Goal: Task Accomplishment & Management: Complete application form

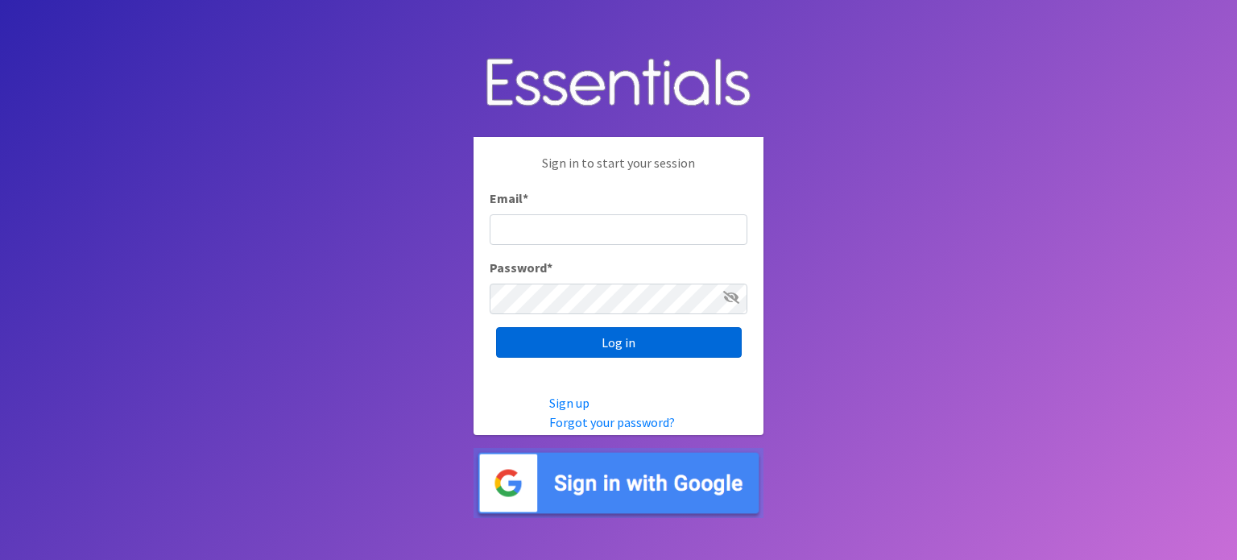
type input "[EMAIL_ADDRESS][DOMAIN_NAME]"
click at [636, 346] on input "Log in" at bounding box center [619, 342] width 246 height 31
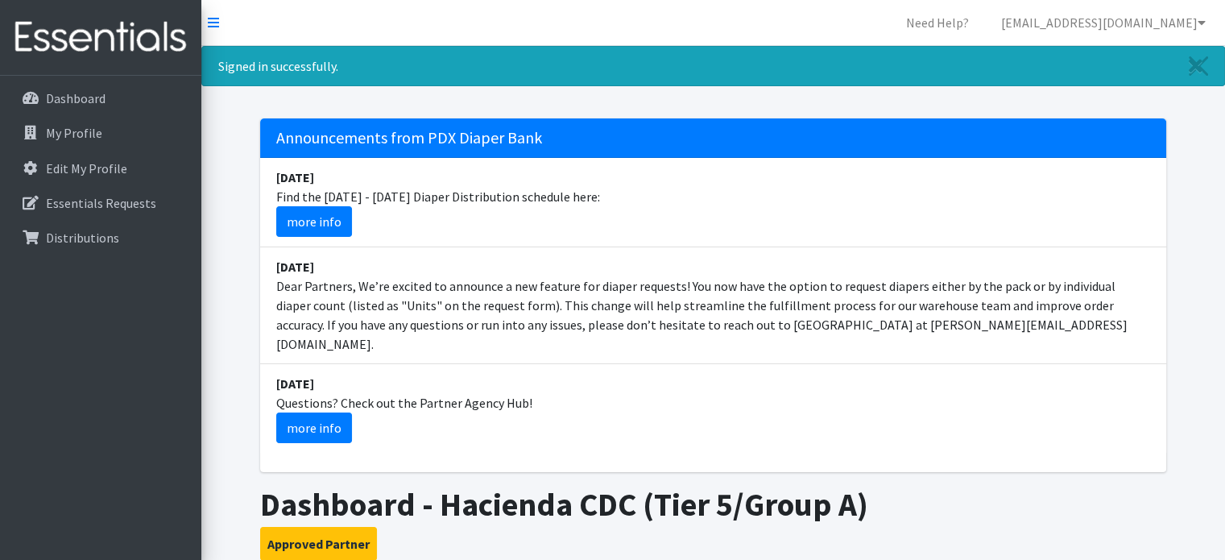
scroll to position [403, 0]
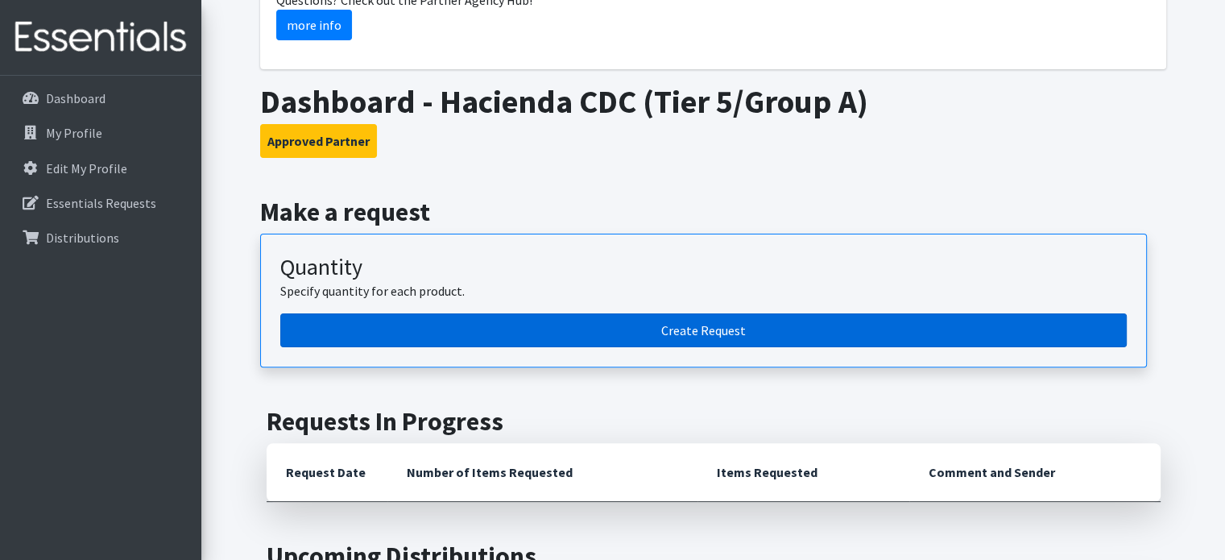
click at [776, 313] on link "Create Request" at bounding box center [703, 330] width 847 height 34
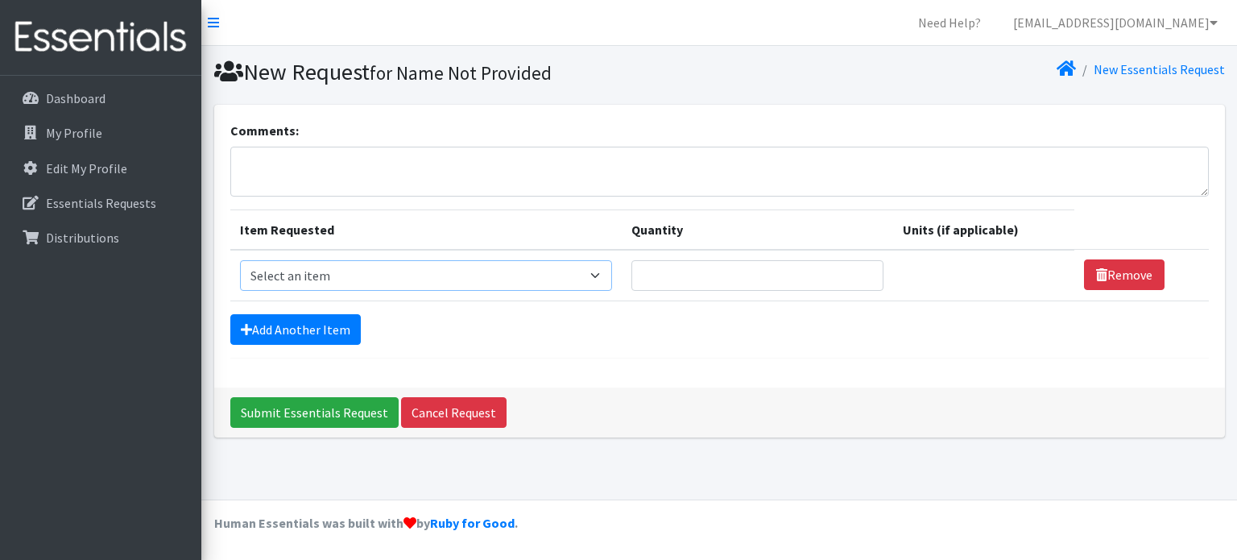
click at [544, 273] on select "Select an item Adult Briefs (Large, approx. 38"-56") Adult Briefs (Medium, appr…" at bounding box center [426, 275] width 373 height 31
click at [588, 280] on select "Select an item Adult Briefs (Large, approx. 38"-56") Adult Briefs (Medium, appr…" at bounding box center [426, 275] width 373 height 31
click at [588, 272] on select "Select an item Adult Briefs (Large, approx. 38"-56") Adult Briefs (Medium, appr…" at bounding box center [426, 275] width 373 height 31
click at [240, 260] on select "Select an item Adult Briefs (Large, approx. 38"-56") Adult Briefs (Medium, appr…" at bounding box center [426, 275] width 373 height 31
click at [450, 272] on select "Select an item Adult Briefs (Large, approx. 38"-56") Adult Briefs (Medium, appr…" at bounding box center [423, 275] width 367 height 31
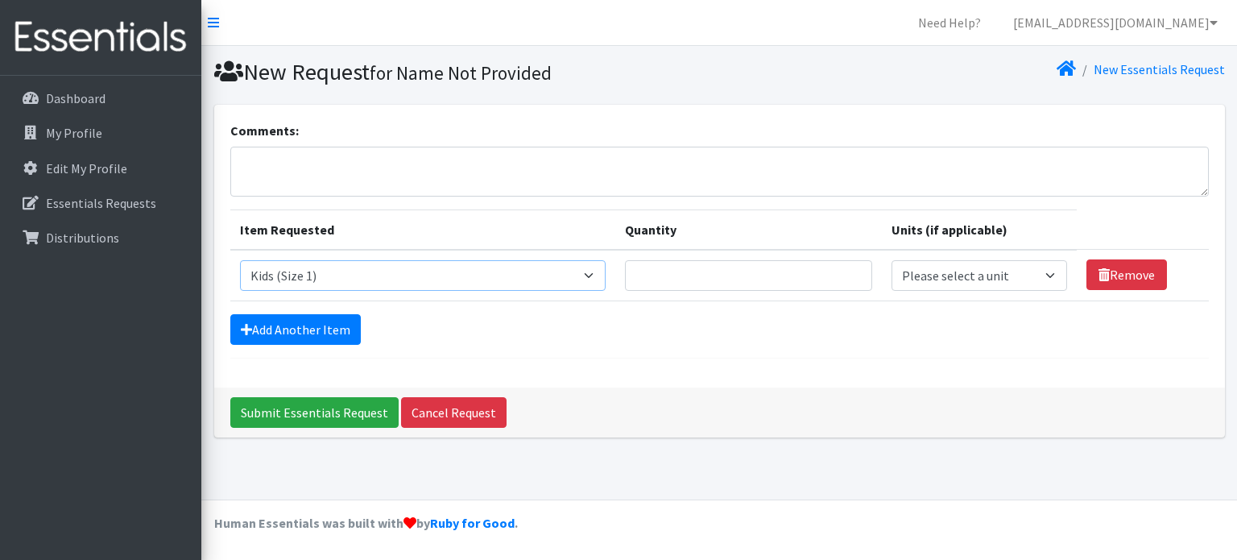
select select "1183"
click at [240, 260] on select "Select an item Adult Briefs (Large, approx. 38"-56") Adult Briefs (Medium, appr…" at bounding box center [423, 275] width 367 height 31
click at [719, 271] on input "Quantity" at bounding box center [748, 275] width 247 height 31
type input "75"
click at [986, 286] on select "Please select a unit units packs" at bounding box center [979, 275] width 175 height 31
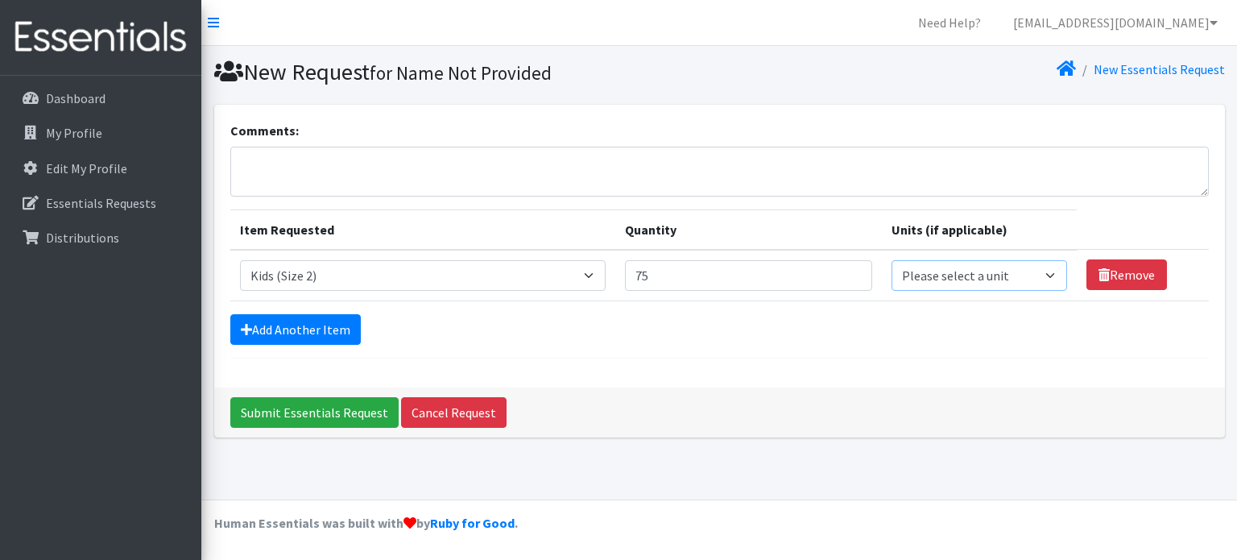
select select
click at [892, 260] on select "Please select a unit units packs" at bounding box center [979, 275] width 175 height 31
click at [332, 319] on link "Add Another Item" at bounding box center [295, 329] width 131 height 31
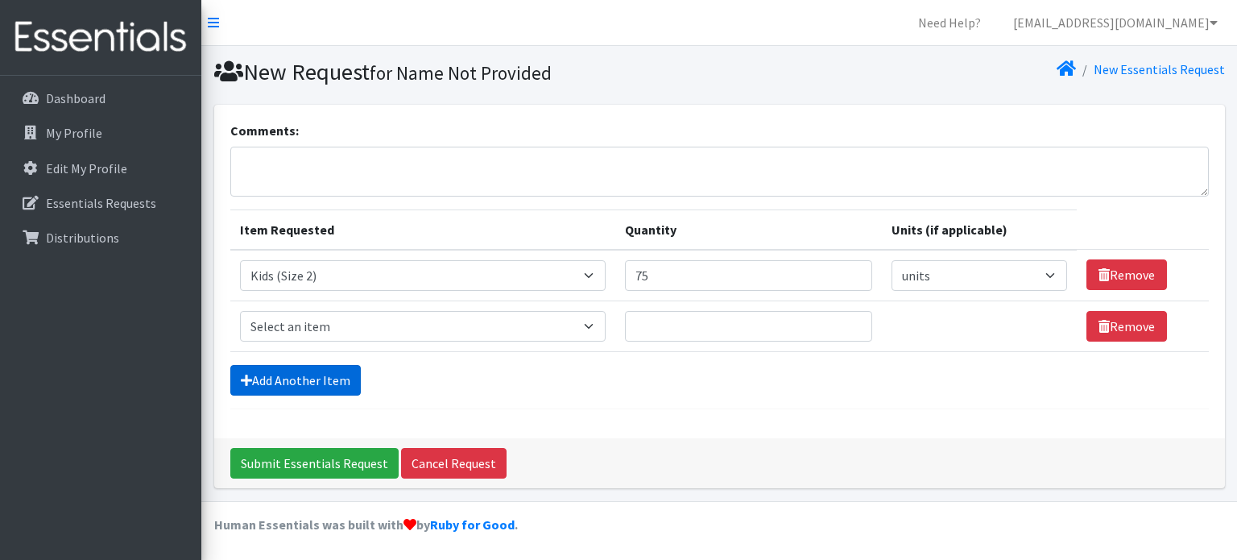
click at [313, 379] on link "Add Another Item" at bounding box center [295, 380] width 131 height 31
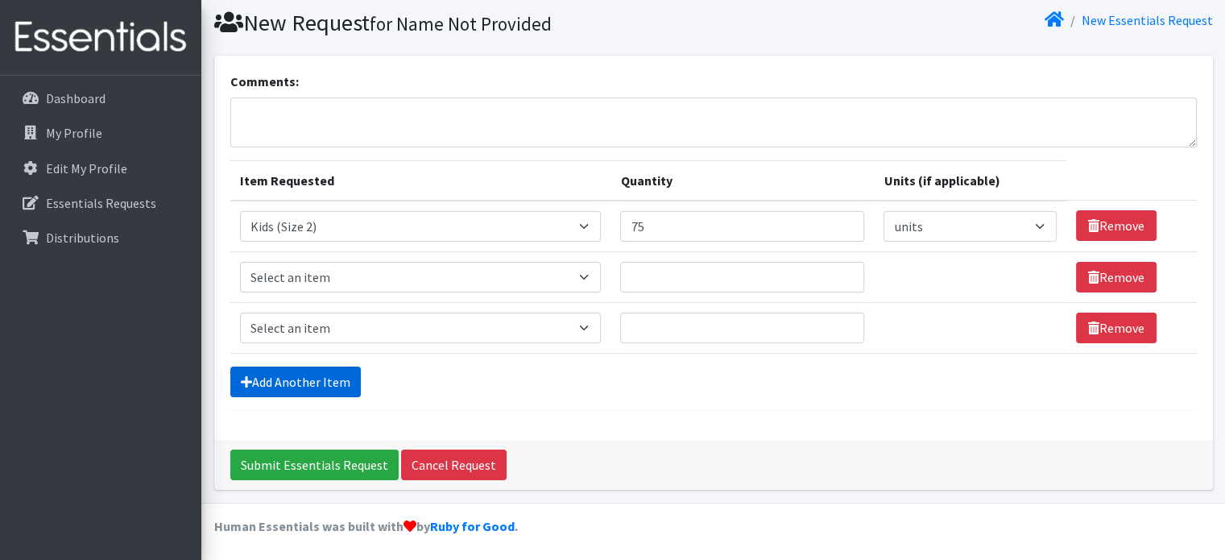
click at [313, 379] on link "Add Another Item" at bounding box center [295, 382] width 131 height 31
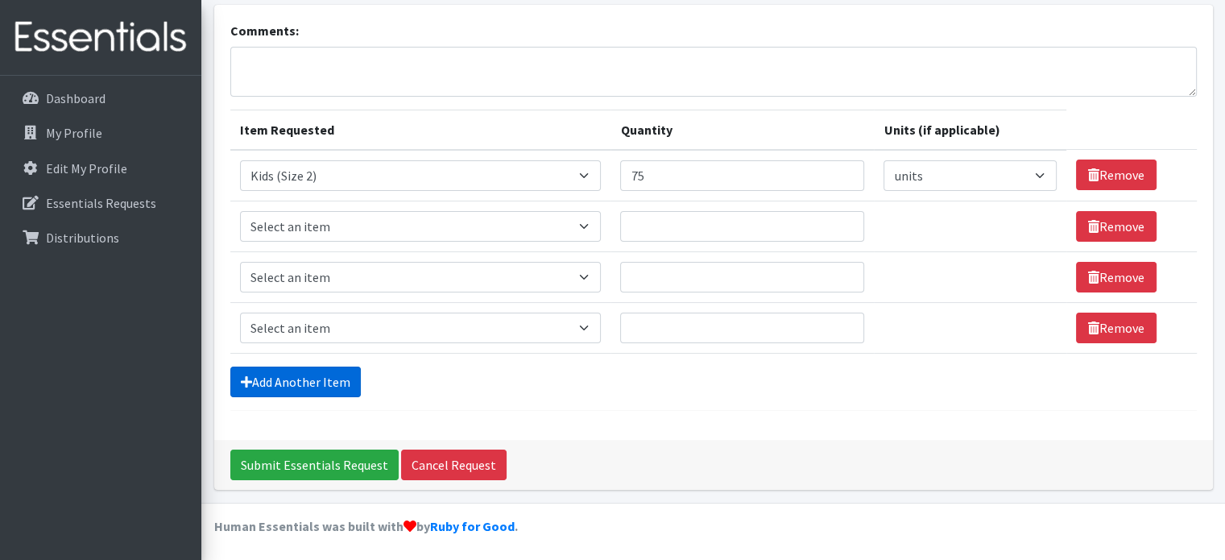
click at [315, 382] on link "Add Another Item" at bounding box center [295, 382] width 131 height 31
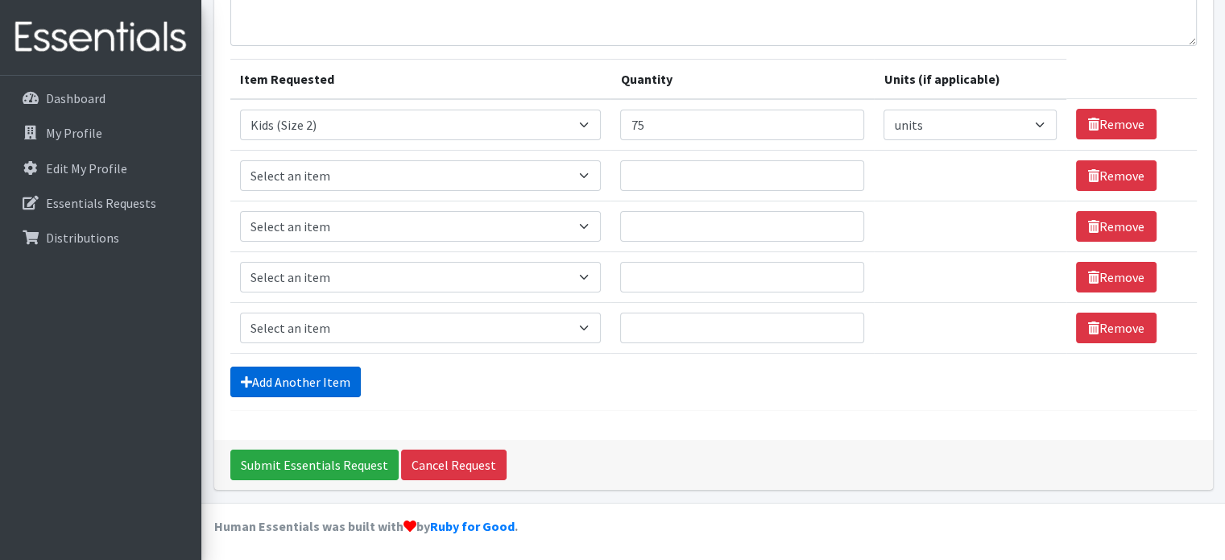
click at [315, 382] on link "Add Another Item" at bounding box center [295, 382] width 131 height 31
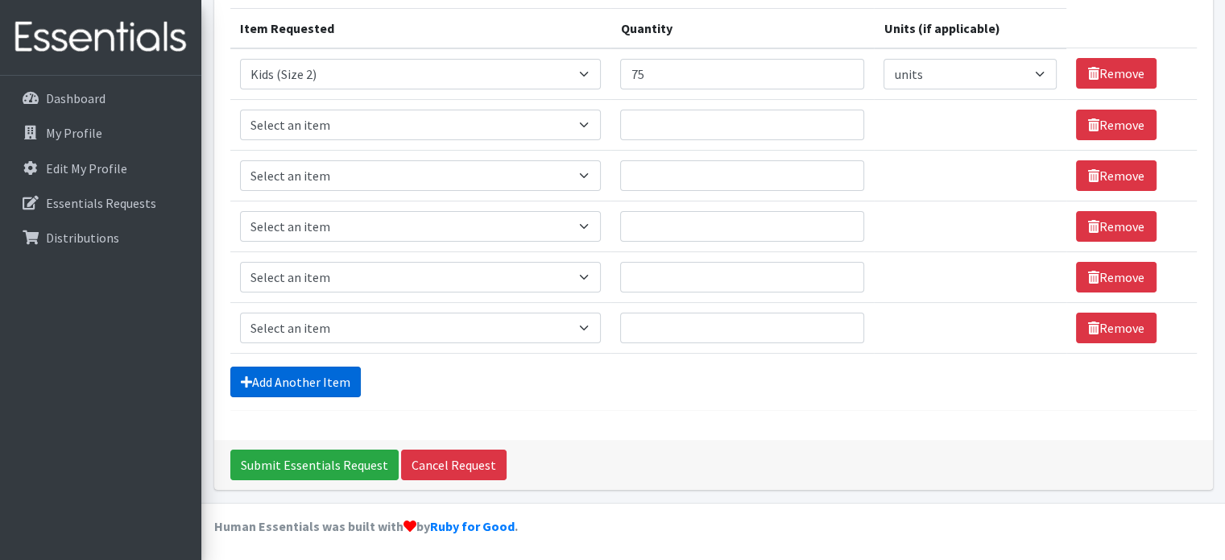
click at [315, 382] on link "Add Another Item" at bounding box center [295, 382] width 131 height 31
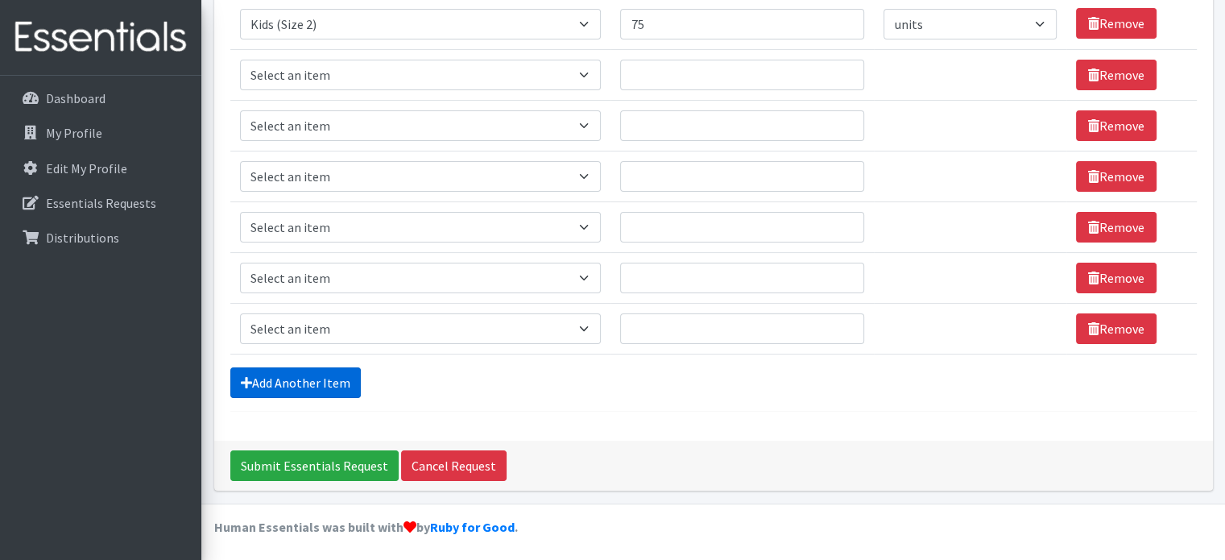
scroll to position [251, 0]
click at [522, 67] on select "Select an item Adult Briefs (Large, approx. 38"-56") Adult Briefs (Medium, appr…" at bounding box center [421, 75] width 362 height 31
select select "1186"
click at [240, 60] on select "Select an item Adult Briefs (Large, approx. 38"-56") Adult Briefs (Medium, appr…" at bounding box center [421, 75] width 362 height 31
click at [698, 64] on input "Quantity" at bounding box center [742, 75] width 244 height 31
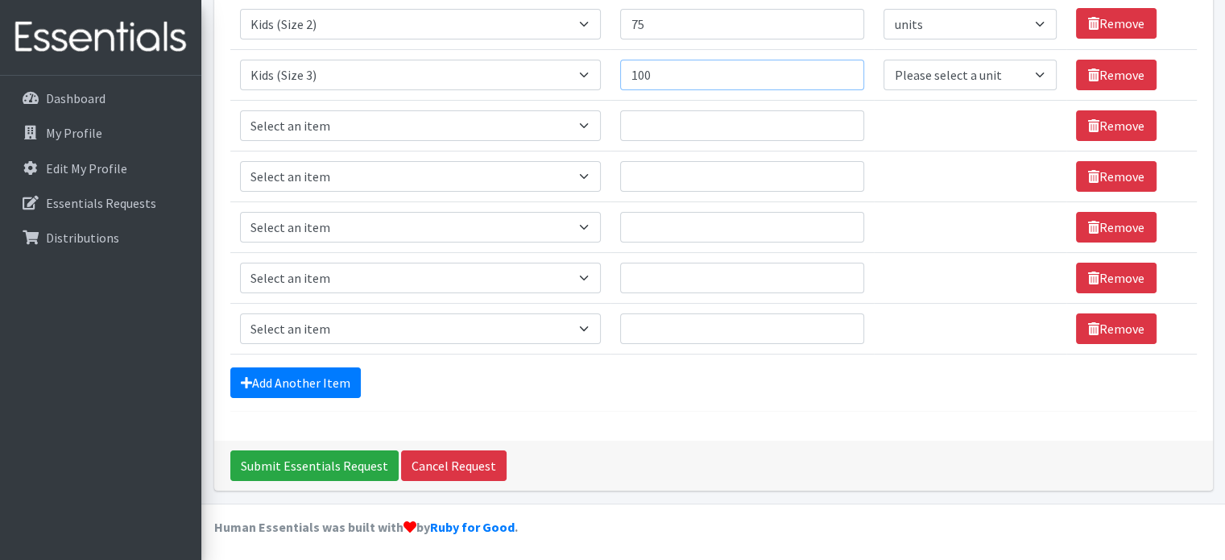
type input "100"
click at [379, 131] on select "Select an item Adult Briefs (Large, approx. 38"-56") Adult Briefs (Medium, appr…" at bounding box center [421, 125] width 362 height 31
select select "1161"
click at [240, 110] on select "Select an item Adult Briefs (Large, approx. 38"-56") Adult Briefs (Medium, appr…" at bounding box center [421, 125] width 362 height 31
click at [657, 129] on input "Quantity" at bounding box center [742, 125] width 244 height 31
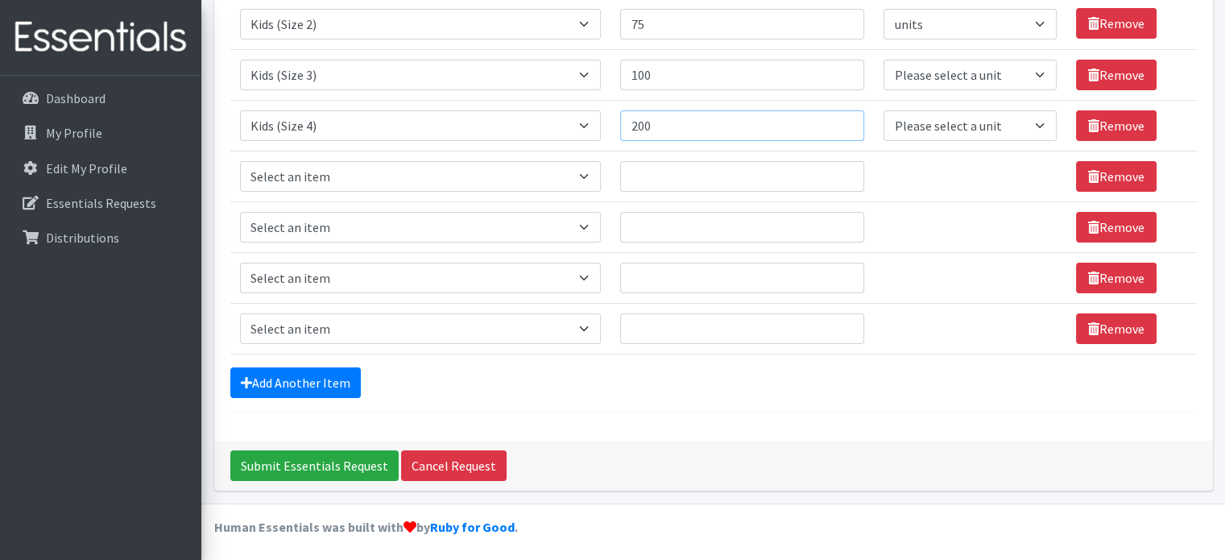
type input "200"
click at [477, 173] on select "Select an item Adult Briefs (Large, approx. 38"-56") Adult Briefs (Medium, appr…" at bounding box center [421, 176] width 362 height 31
select select "1162"
click at [240, 161] on select "Select an item Adult Briefs (Large, approx. 38"-56") Adult Briefs (Medium, appr…" at bounding box center [421, 176] width 362 height 31
click at [718, 170] on input "Quantity" at bounding box center [742, 176] width 244 height 31
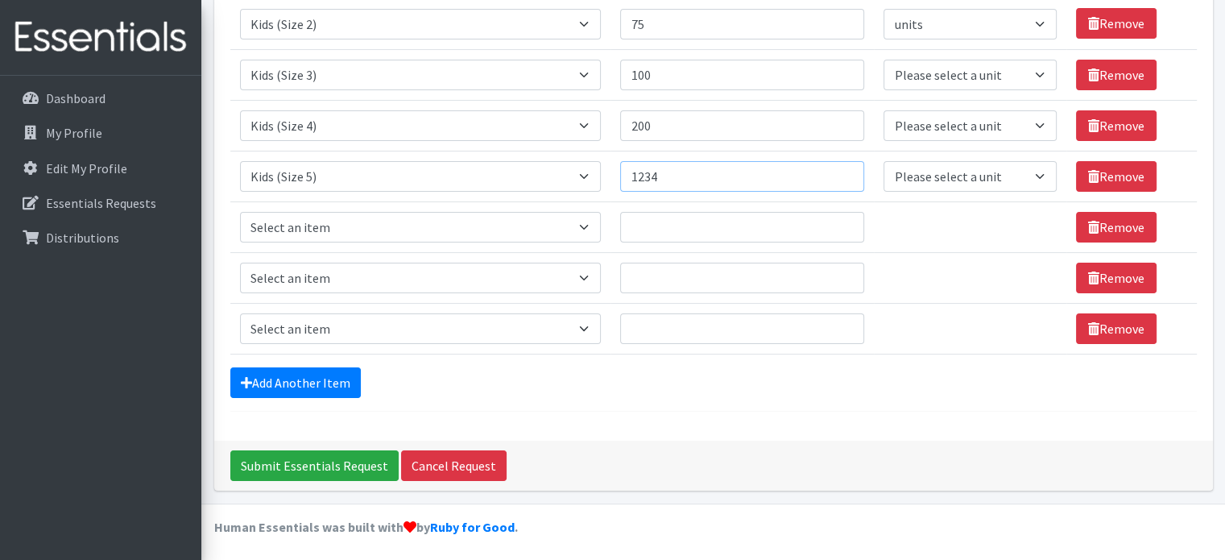
type input "1234"
click at [466, 227] on select "Select an item Adult Briefs (Large, approx. 38"-56") Adult Briefs (Medium, appr…" at bounding box center [421, 227] width 362 height 31
select select "1164"
click at [240, 212] on select "Select an item Adult Briefs (Large, approx. 38"-56") Adult Briefs (Medium, appr…" at bounding box center [421, 227] width 362 height 31
click at [693, 225] on input "Quantity" at bounding box center [742, 227] width 244 height 31
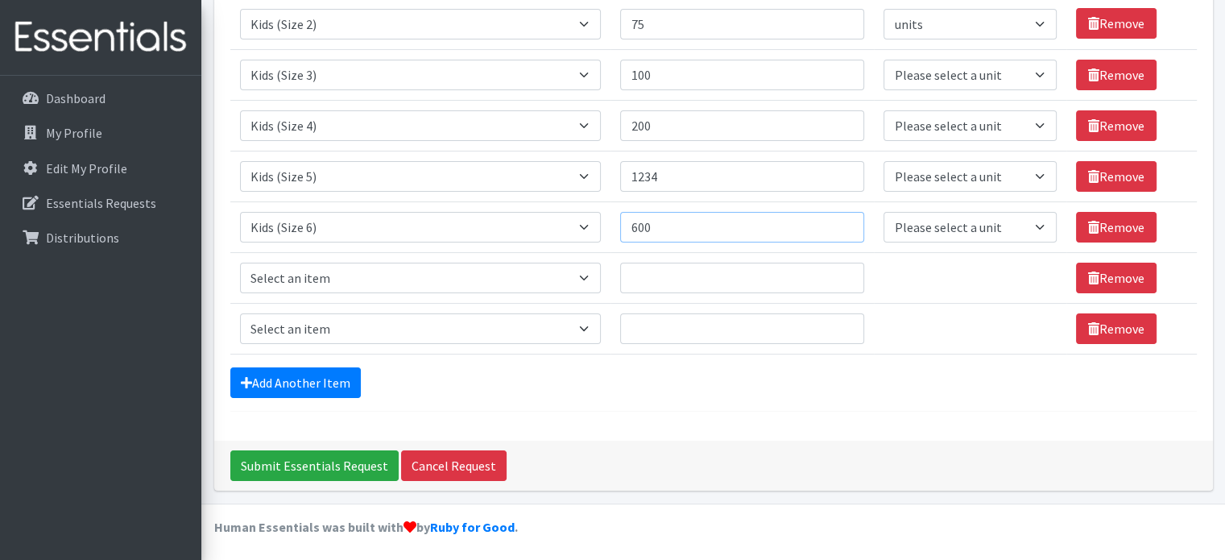
type input "600"
click at [578, 276] on select "Select an item Adult Briefs (Large, approx. 38"-56") Adult Briefs (Medium, appr…" at bounding box center [421, 278] width 362 height 31
select select "1631"
click at [240, 263] on select "Select an item Adult Briefs (Large, approx. 38"-56") Adult Briefs (Medium, appr…" at bounding box center [421, 278] width 362 height 31
click at [730, 272] on input "Quantity" at bounding box center [742, 278] width 244 height 31
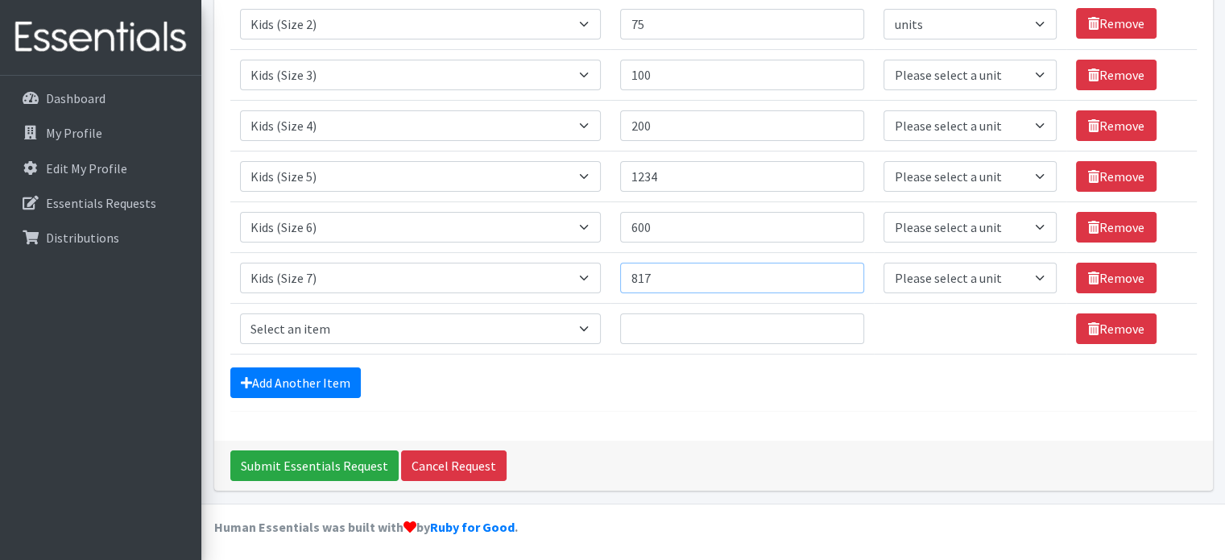
type input "817"
click at [337, 319] on select "Select an item Adult Briefs (Large, approx. 38"-56") Adult Briefs (Medium, appr…" at bounding box center [421, 328] width 362 height 31
select select "1169"
click at [240, 313] on select "Select an item Adult Briefs (Large, approx. 38"-56") Adult Briefs (Medium, appr…" at bounding box center [421, 328] width 362 height 31
click at [684, 326] on input "Quantity" at bounding box center [742, 328] width 244 height 31
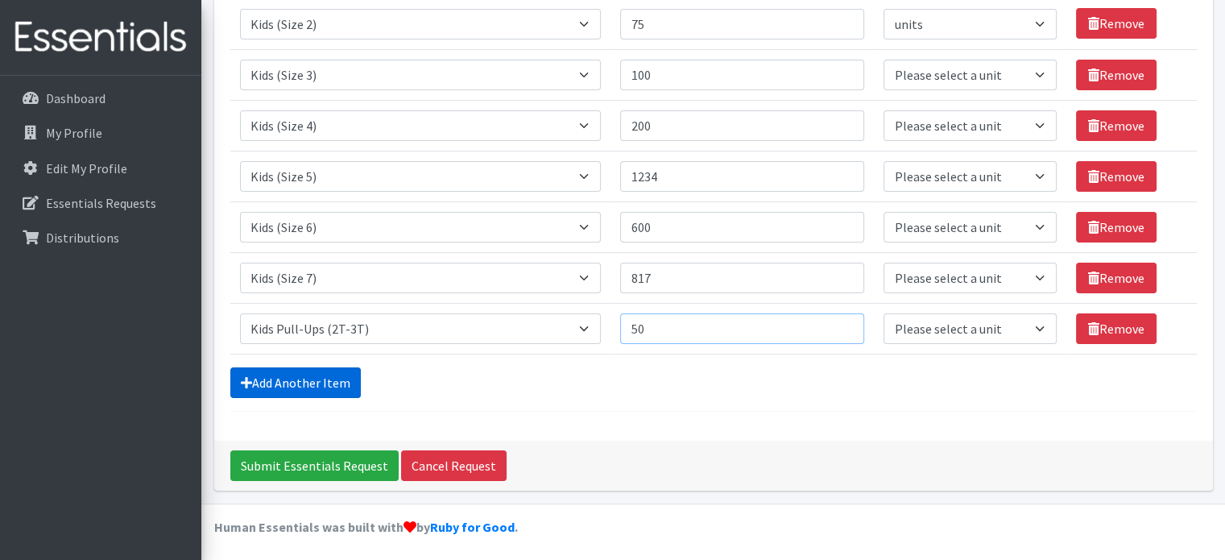
type input "50"
click at [295, 378] on link "Add Another Item" at bounding box center [295, 382] width 131 height 31
click at [296, 379] on link "Add Another Item" at bounding box center [295, 382] width 131 height 31
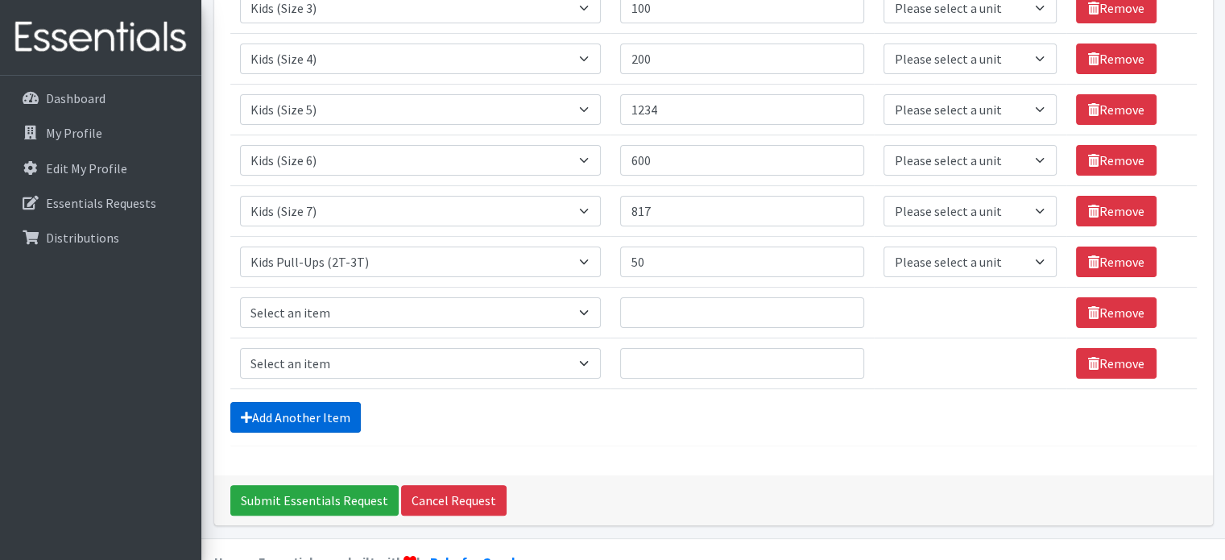
scroll to position [353, 0]
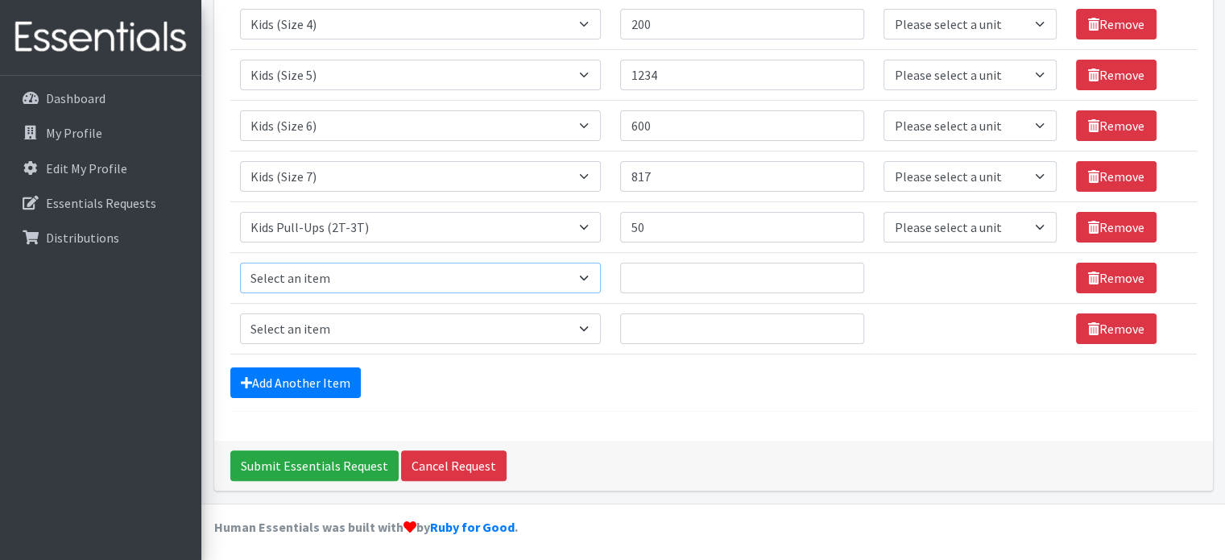
click at [399, 275] on select "Select an item Adult Briefs (Large, approx. 38"-56") Adult Briefs (Medium, appr…" at bounding box center [421, 278] width 362 height 31
select select "1171"
click at [240, 263] on select "Select an item Adult Briefs (Large, approx. 38"-56") Adult Briefs (Medium, appr…" at bounding box center [421, 278] width 362 height 31
click at [688, 280] on input "Quantity" at bounding box center [742, 278] width 244 height 31
type input "150"
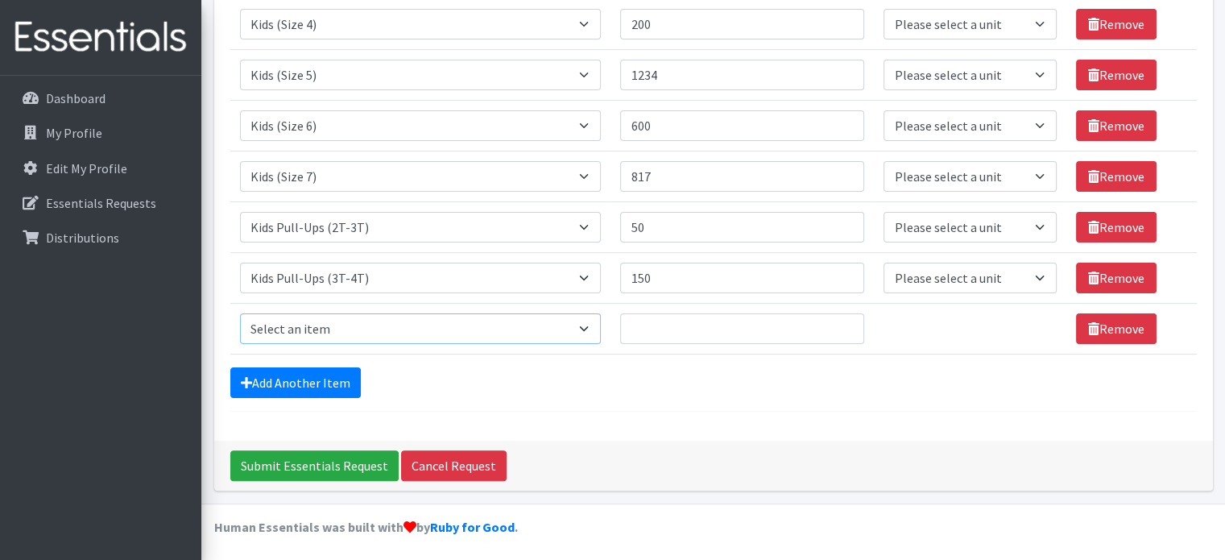
click at [418, 329] on select "Select an item Adult Briefs (Large, approx. 38"-56") Adult Briefs (Medium, appr…" at bounding box center [421, 328] width 362 height 31
select select "1185"
click at [240, 313] on select "Select an item Adult Briefs (Large, approx. 38"-56") Adult Briefs (Medium, appr…" at bounding box center [421, 328] width 362 height 31
click at [714, 333] on input "Quantity" at bounding box center [742, 328] width 244 height 31
type input "442"
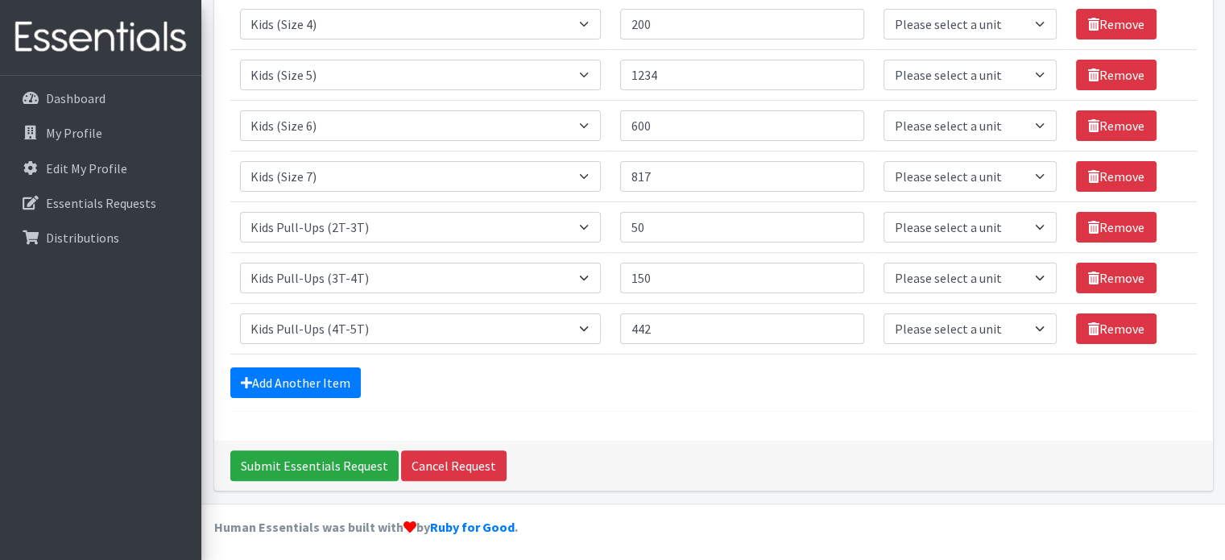
click at [683, 382] on div "Add Another Item" at bounding box center [713, 382] width 967 height 31
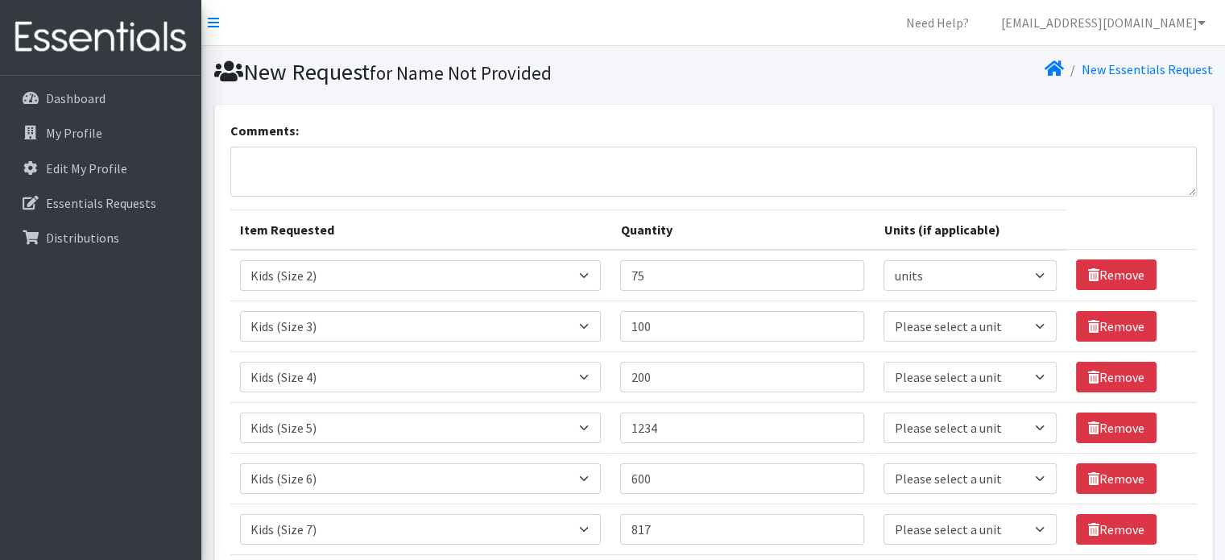
scroll to position [0, 0]
click at [391, 170] on textarea "Comments:" at bounding box center [713, 172] width 967 height 50
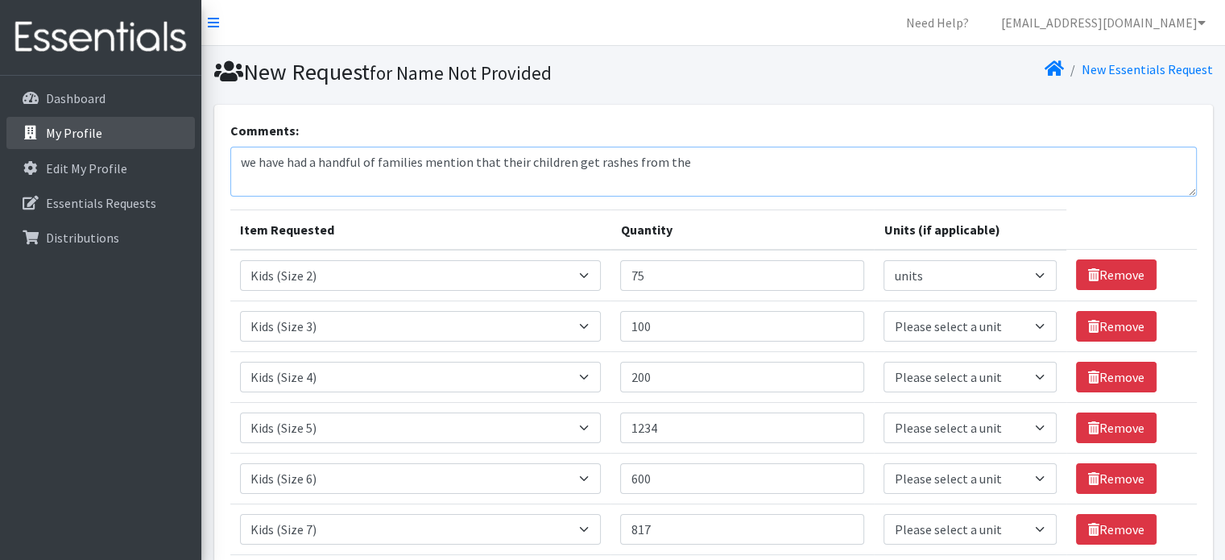
type textarea "we have had a handful of families mention that their children get rashes from t…"
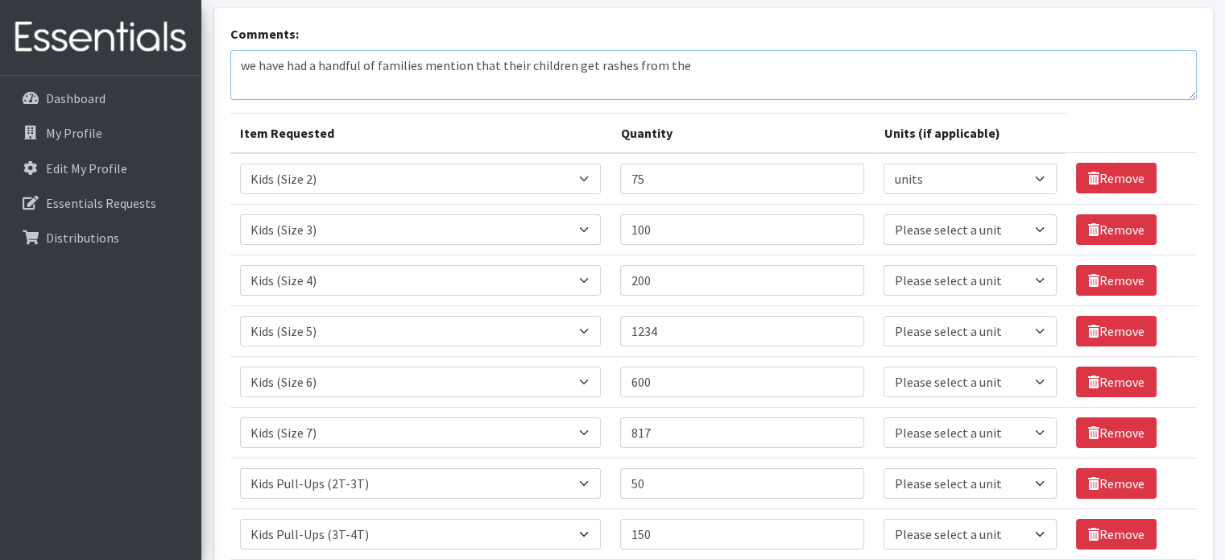
scroll to position [81, 0]
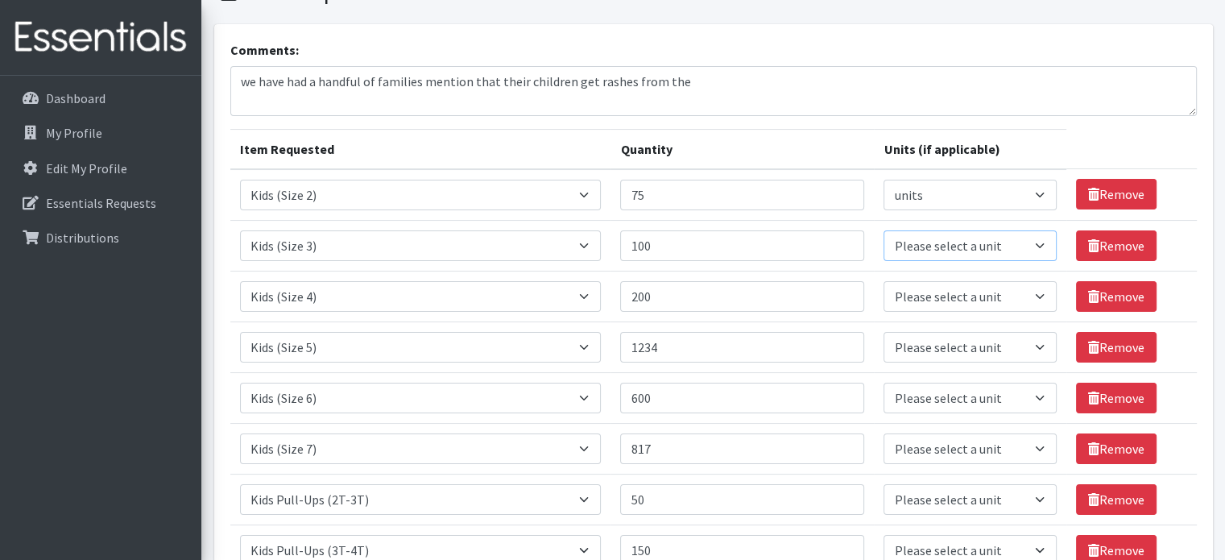
click at [958, 250] on select "Please select a unit units packs" at bounding box center [970, 245] width 172 height 31
select select
click at [884, 230] on select "Please select a unit units packs" at bounding box center [970, 245] width 172 height 31
click at [960, 289] on select "Please select a unit units packs" at bounding box center [970, 296] width 172 height 31
select select
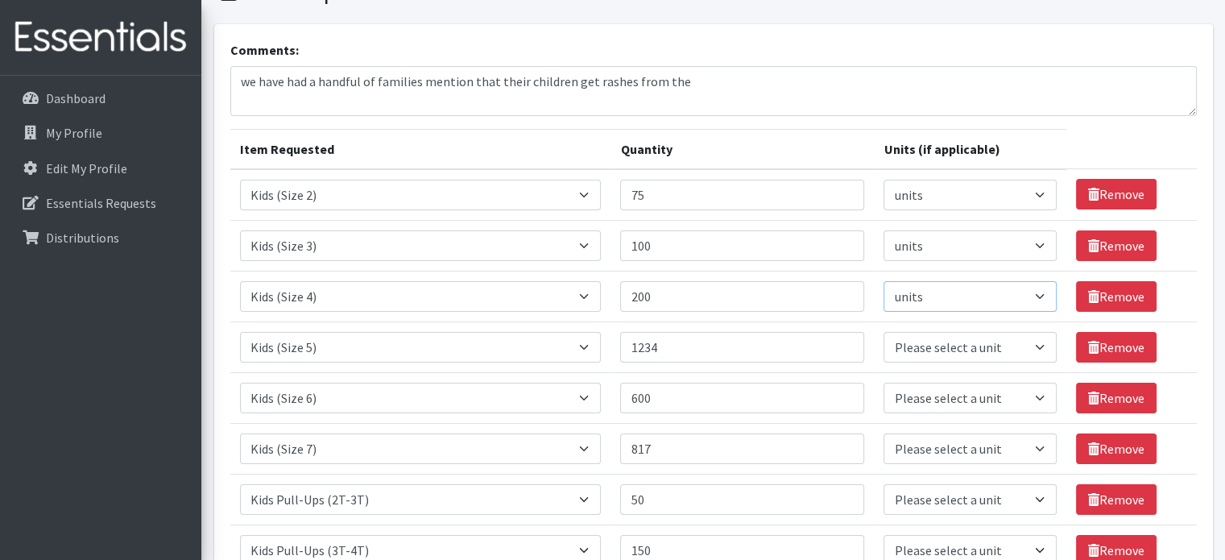
click at [884, 281] on select "Please select a unit units packs" at bounding box center [970, 296] width 172 height 31
click at [964, 347] on select "Please select a unit units packs" at bounding box center [970, 347] width 172 height 31
select select
click at [884, 332] on select "Please select a unit units packs" at bounding box center [970, 347] width 172 height 31
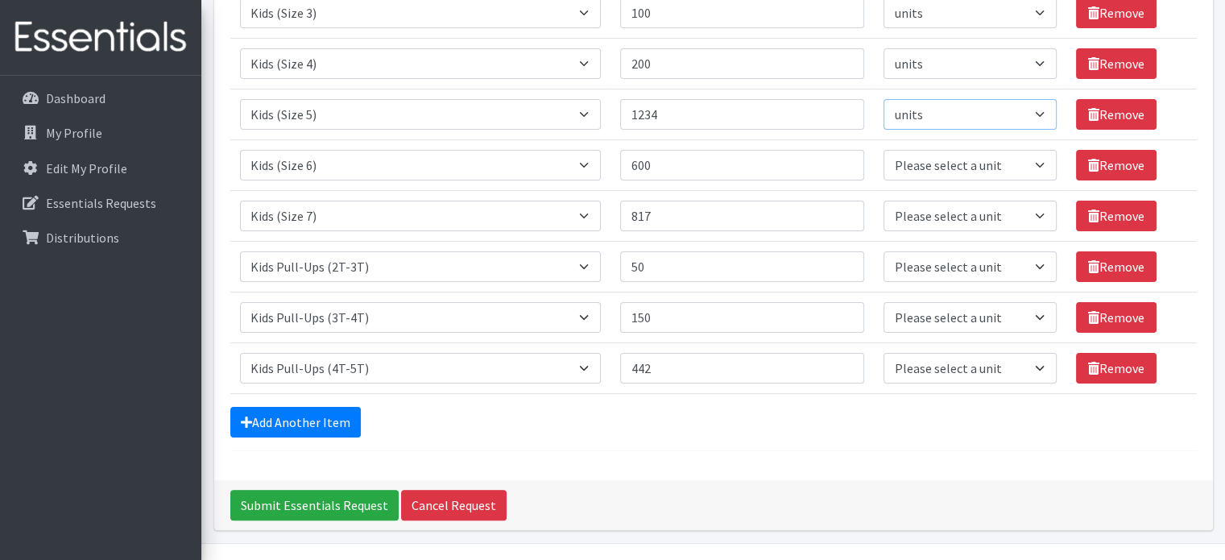
scroll to position [353, 0]
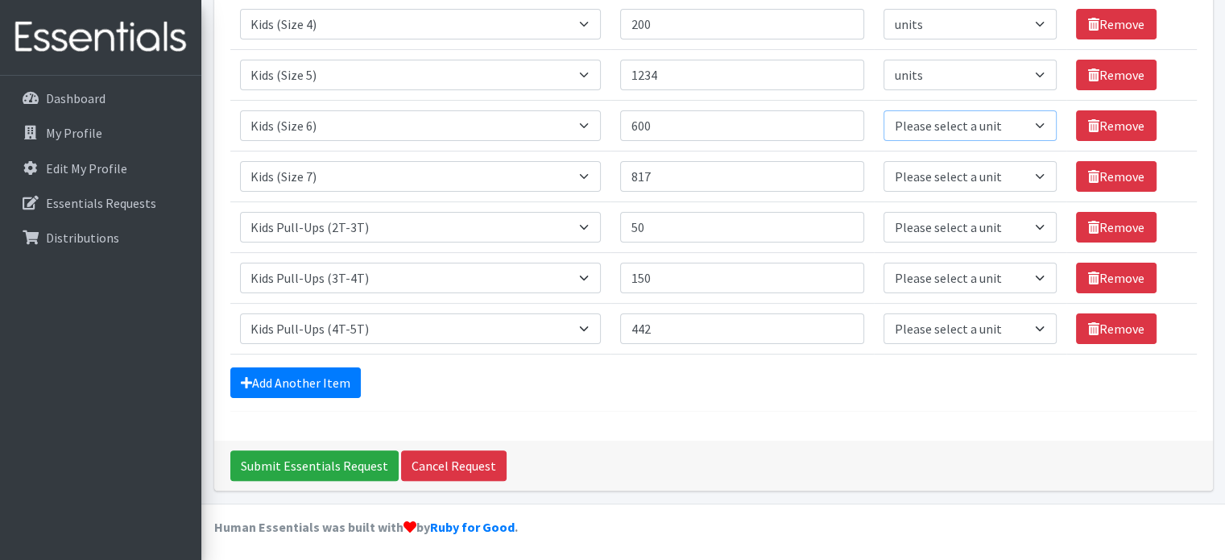
drag, startPoint x: 951, startPoint y: 121, endPoint x: 951, endPoint y: 131, distance: 10.5
click at [951, 121] on select "Please select a unit units packs" at bounding box center [970, 125] width 172 height 31
select select
click at [884, 110] on select "Please select a unit units packs" at bounding box center [970, 125] width 172 height 31
click at [935, 179] on select "Please select a unit units packs" at bounding box center [970, 176] width 172 height 31
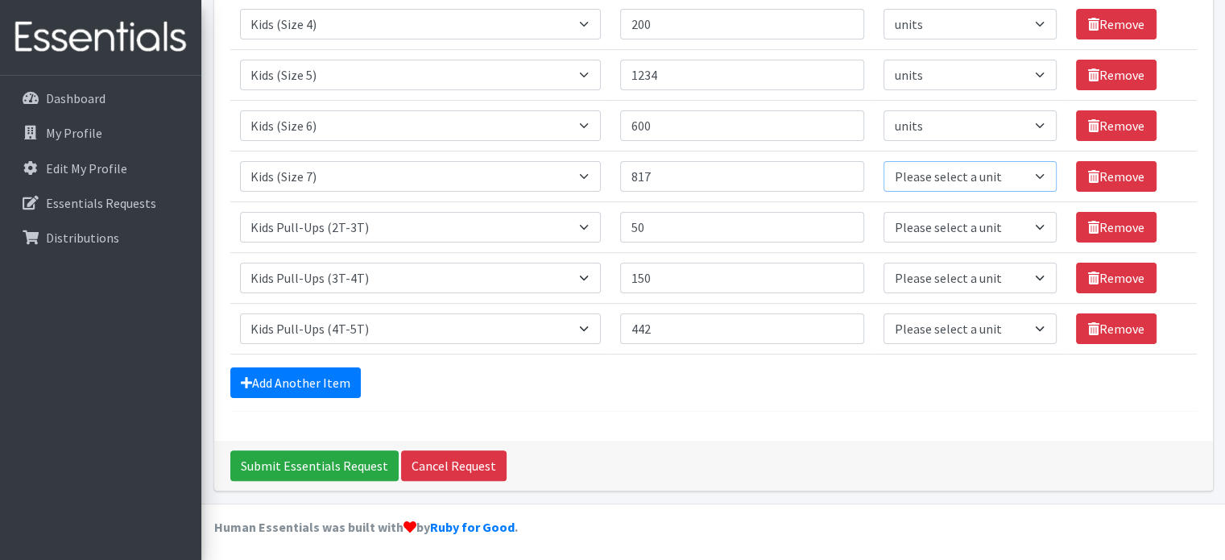
select select
click at [884, 161] on select "Please select a unit units packs" at bounding box center [970, 176] width 172 height 31
click at [930, 233] on select "Please select a unit units packs" at bounding box center [970, 227] width 172 height 31
select select
click at [884, 212] on select "Please select a unit units packs" at bounding box center [970, 227] width 172 height 31
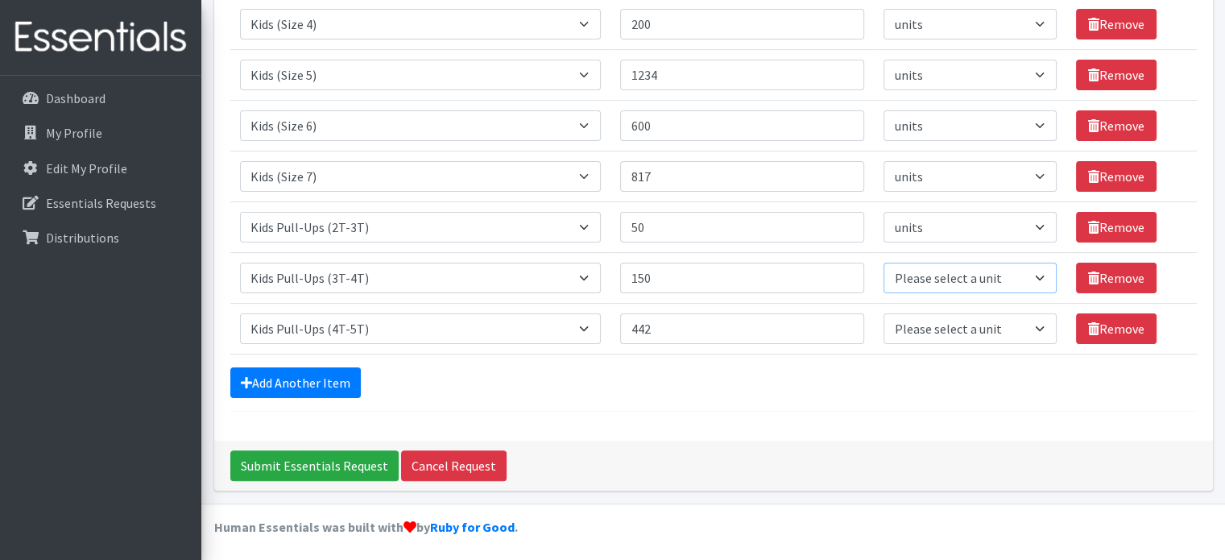
click at [922, 276] on select "Please select a unit units packs" at bounding box center [970, 278] width 172 height 31
select select
click at [884, 263] on select "Please select a unit units packs" at bounding box center [970, 278] width 172 height 31
click at [922, 326] on select "Please select a unit units packs" at bounding box center [970, 328] width 172 height 31
select select
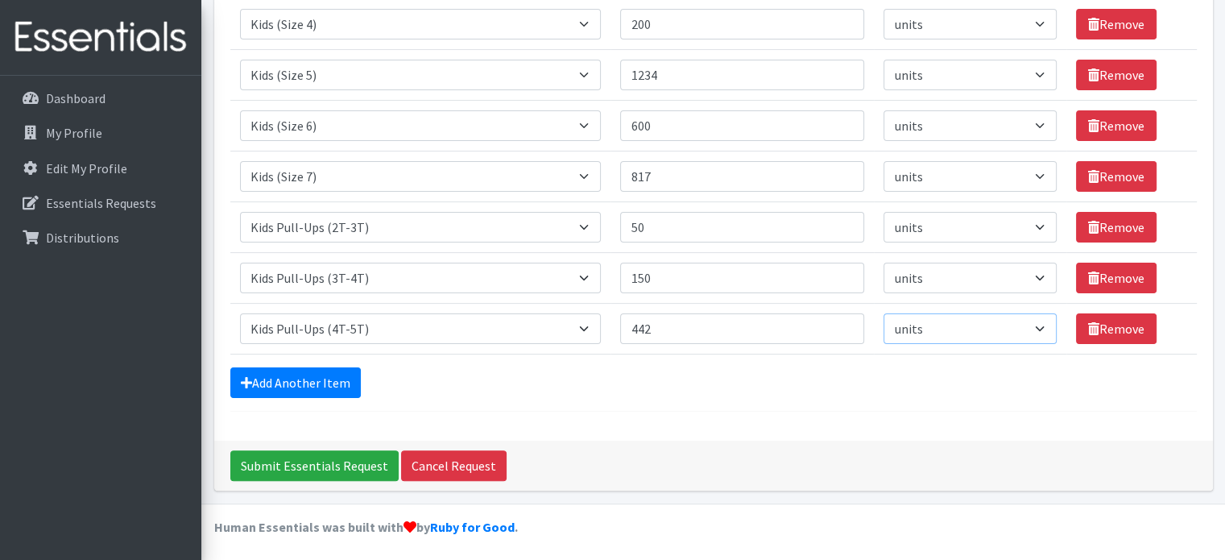
click at [884, 313] on select "Please select a unit units packs" at bounding box center [970, 328] width 172 height 31
click at [795, 367] on div "Add Another Item" at bounding box center [713, 382] width 967 height 31
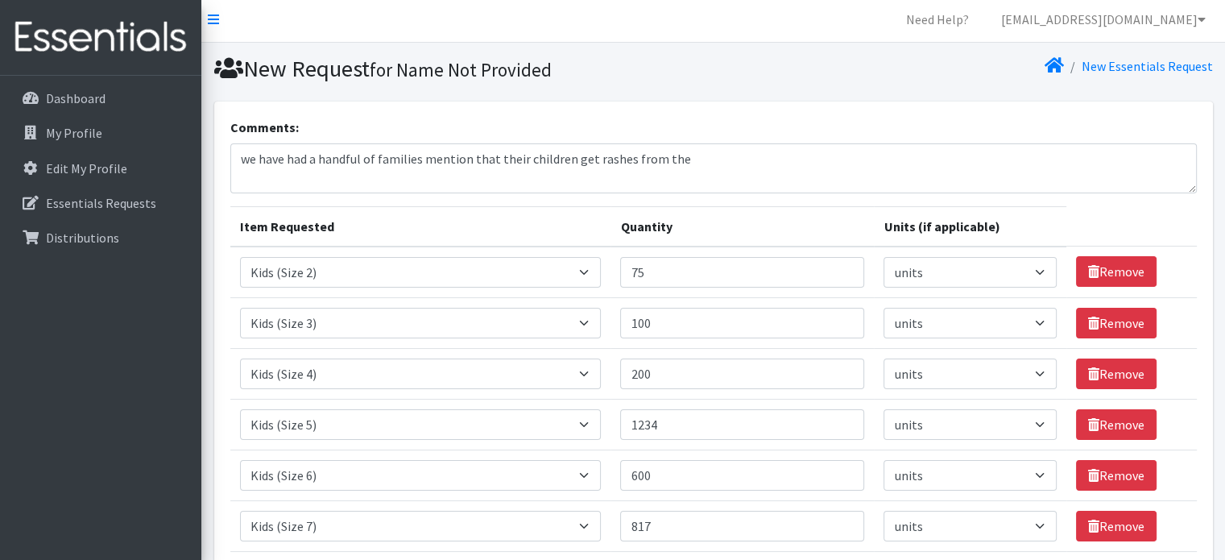
scroll to position [0, 0]
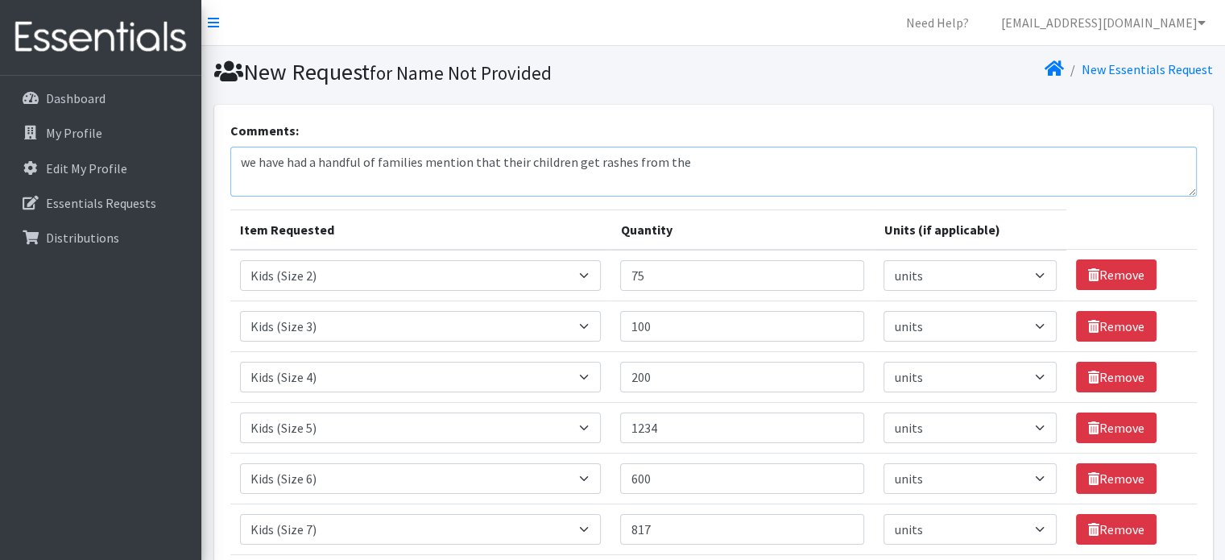
click at [682, 163] on textarea "we have had a handful of families mention that their children get rashes from t…" at bounding box center [713, 172] width 967 height 50
drag, startPoint x: 239, startPoint y: 158, endPoint x: 230, endPoint y: 167, distance: 13.1
click at [239, 158] on textarea "we have had a handful of families mention that their children get rashes from t…" at bounding box center [713, 172] width 967 height 50
click at [1043, 157] on textarea "We value and understand that it may not be possible to choose, but we have had …" at bounding box center [713, 172] width 967 height 50
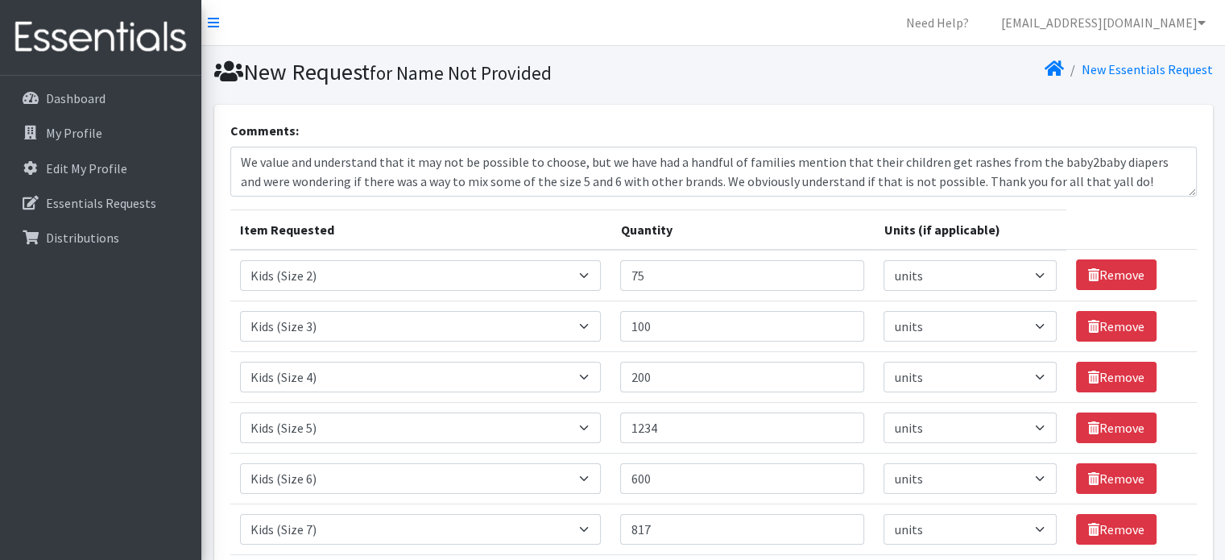
click at [986, 205] on form "Comments: We value and understand that it may not be possible to choose, but we…" at bounding box center [713, 443] width 967 height 644
drag, startPoint x: 309, startPoint y: 161, endPoint x: 259, endPoint y: 165, distance: 50.1
click at [259, 165] on textarea "We value and understand that it may not be possible to choose, but we have had …" at bounding box center [713, 172] width 967 height 50
drag, startPoint x: 638, startPoint y: 168, endPoint x: 522, endPoint y: 160, distance: 116.3
click at [638, 168] on textarea "We completely understand that it may not be possible to choose, but we have had…" at bounding box center [713, 172] width 967 height 50
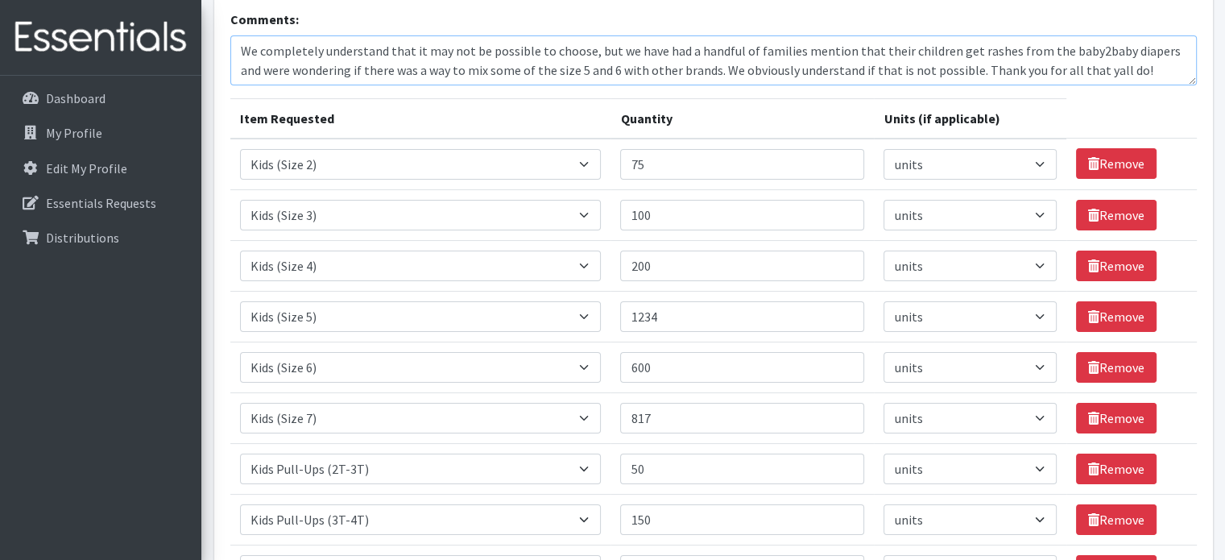
scroll to position [353, 0]
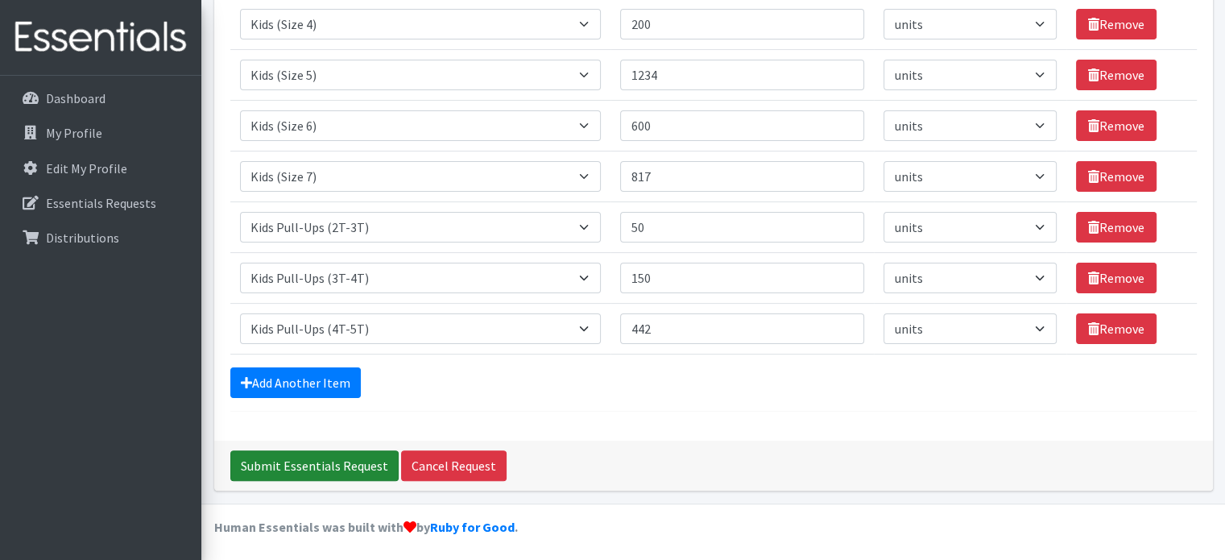
type textarea "We completely understand that it may not be possible to choose, but we have had…"
click at [355, 465] on input "Submit Essentials Request" at bounding box center [314, 465] width 168 height 31
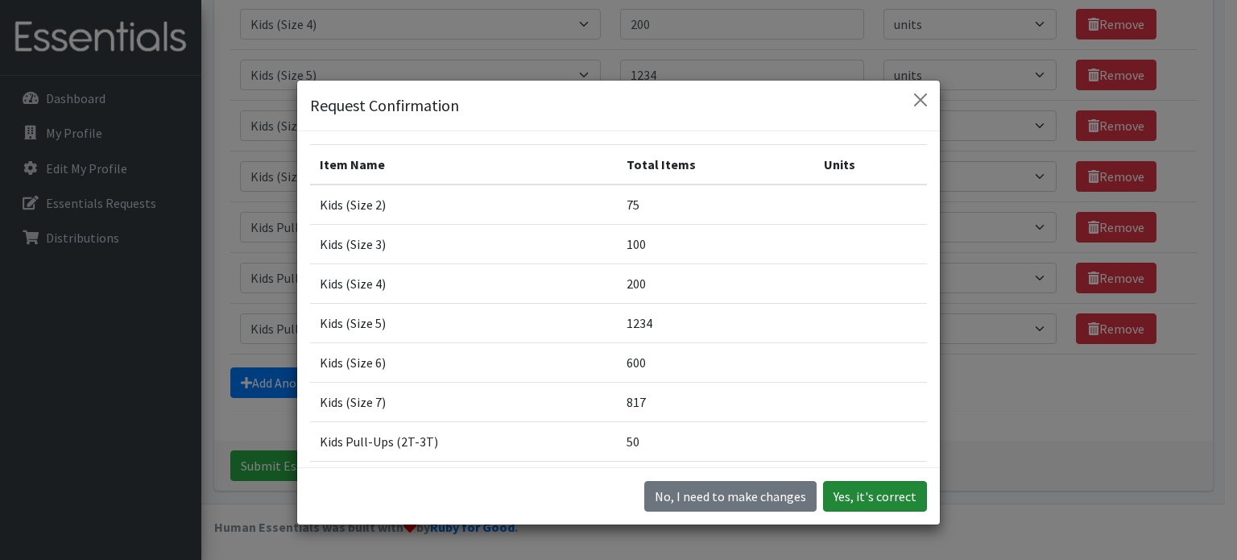
click at [864, 492] on button "Yes, it's correct" at bounding box center [875, 496] width 104 height 31
